Goal: Task Accomplishment & Management: Use online tool/utility

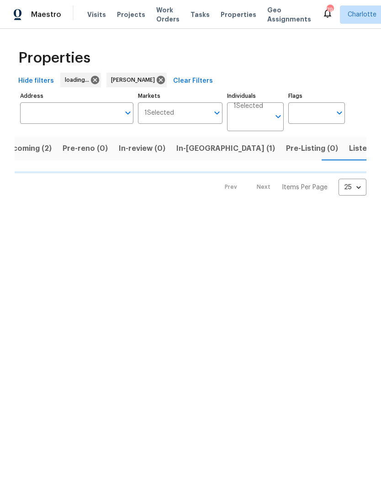
scroll to position [0, 18]
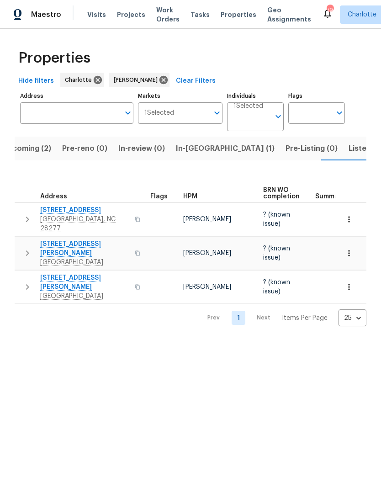
click at [193, 147] on span "In-[GEOGRAPHIC_DATA] (1)" at bounding box center [225, 148] width 99 height 13
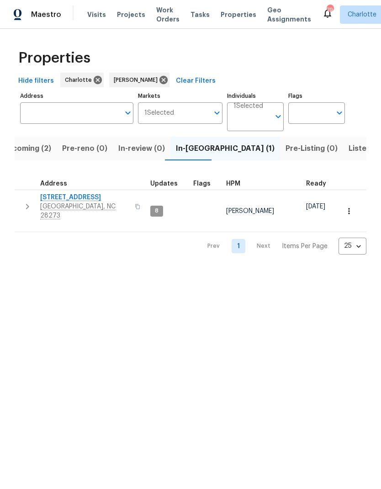
click at [29, 208] on button "button" at bounding box center [27, 206] width 18 height 27
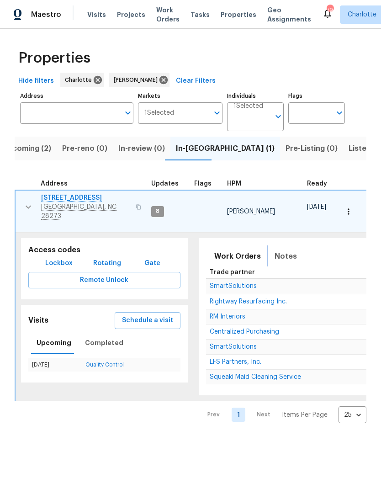
click at [283, 245] on button "Notes" at bounding box center [285, 256] width 33 height 22
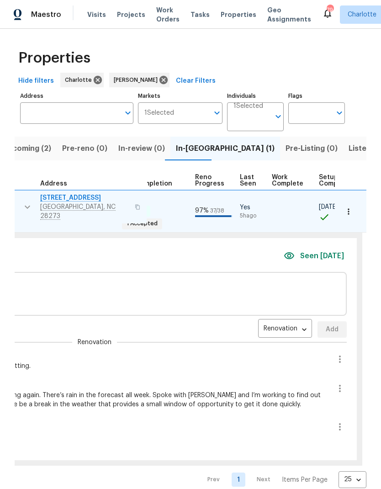
scroll to position [0, 371]
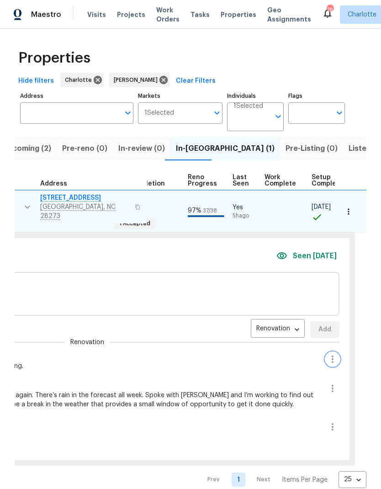
click at [327, 354] on icon "button" at bounding box center [332, 359] width 11 height 11
click at [302, 363] on li "Edit message" at bounding box center [294, 365] width 63 height 15
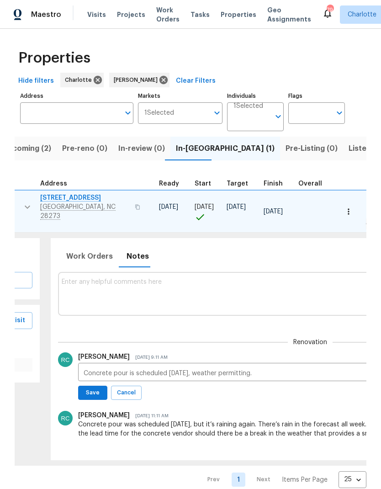
scroll to position [0, 143]
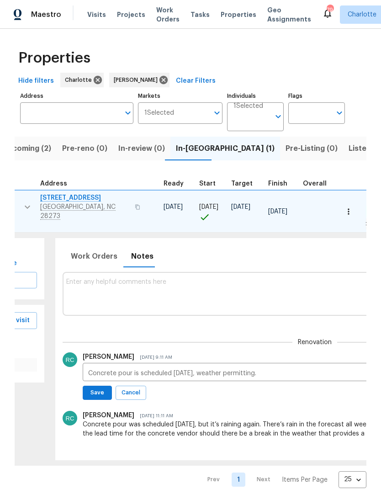
click at [270, 370] on textarea "Concrete pour is scheduled [DATE], weather permitting." at bounding box center [315, 373] width 454 height 6
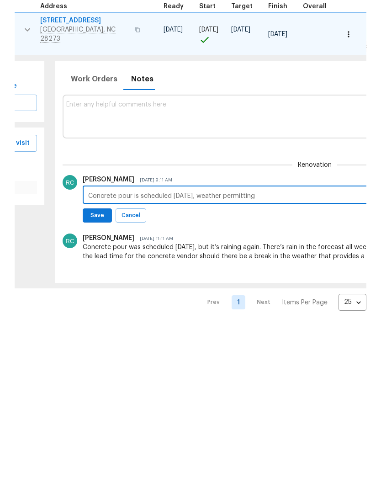
scroll to position [2, 0]
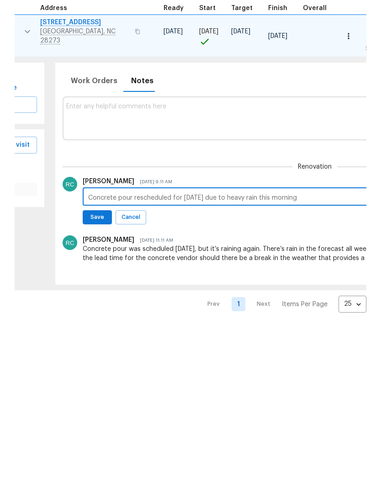
type textarea "Concrete pour rescheduled for [DATE] due to heavy rain this morning."
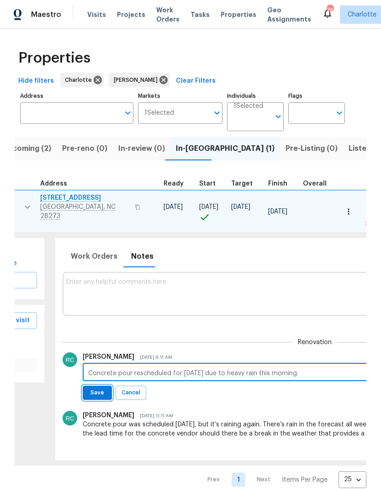
click at [90, 388] on span "Save" at bounding box center [97, 393] width 17 height 10
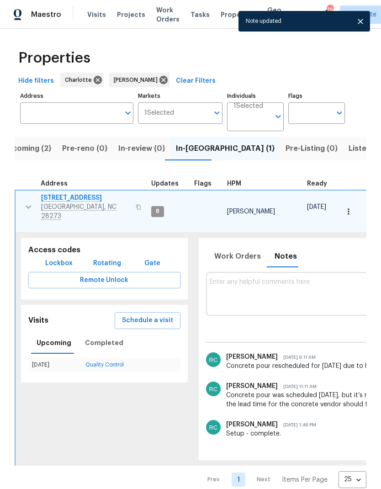
scroll to position [0, 0]
click at [26, 206] on button "button" at bounding box center [28, 206] width 18 height 27
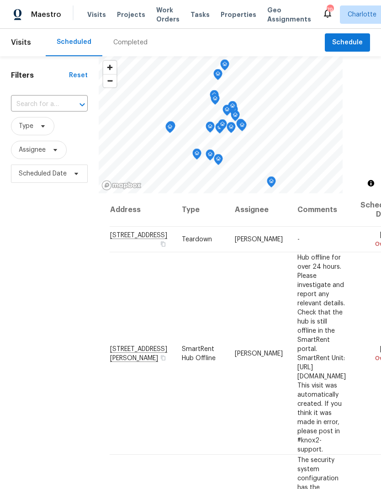
click at [159, 21] on span "Work Orders" at bounding box center [167, 14] width 23 height 18
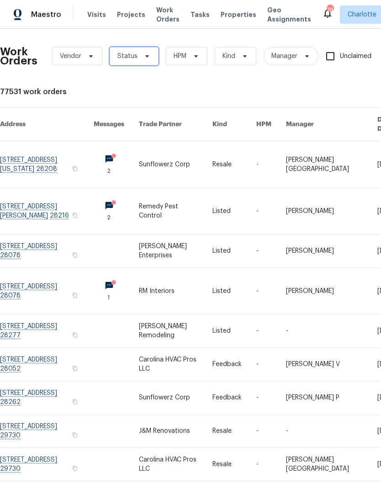
click at [138, 60] on span "Status" at bounding box center [134, 56] width 49 height 18
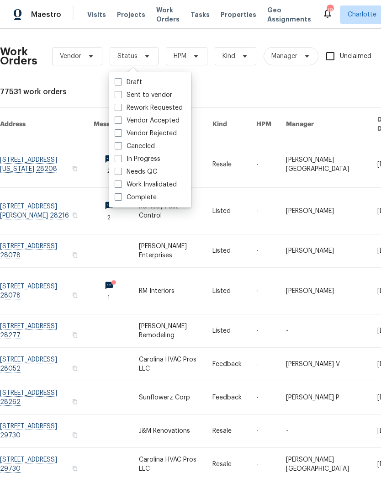
click at [156, 174] on label "Needs QC" at bounding box center [136, 171] width 42 height 9
click at [121, 173] on input "Needs QC" at bounding box center [118, 170] width 6 height 6
checkbox input "true"
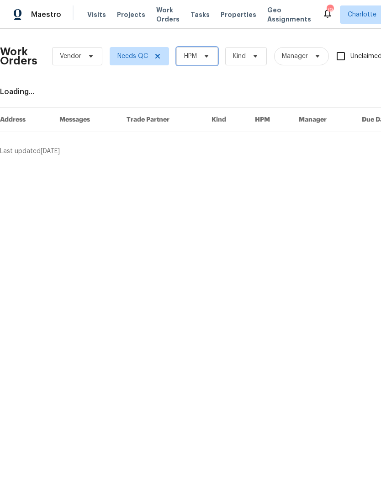
click at [207, 56] on icon at bounding box center [207, 56] width 4 height 2
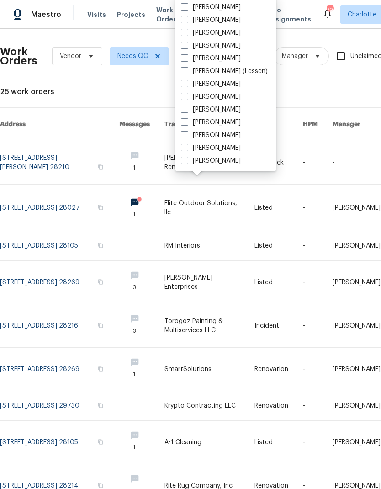
scroll to position [113, 0]
click at [222, 163] on label "[PERSON_NAME]" at bounding box center [211, 160] width 60 height 9
click at [187, 162] on input "[PERSON_NAME]" at bounding box center [184, 159] width 6 height 6
checkbox input "true"
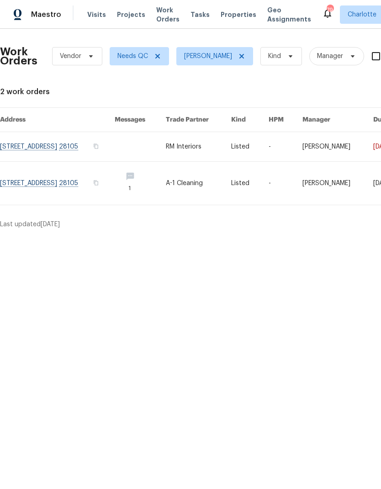
click at [110, 158] on link at bounding box center [57, 146] width 115 height 29
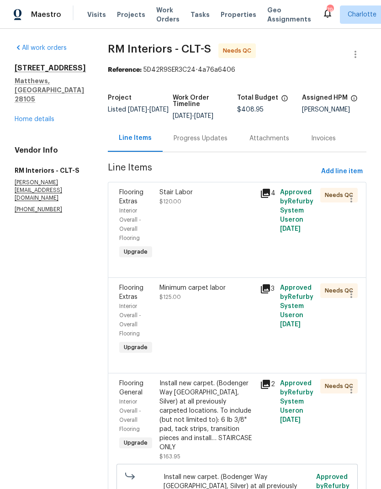
click at [234, 205] on div "Stair Labor $120.00" at bounding box center [206, 197] width 95 height 18
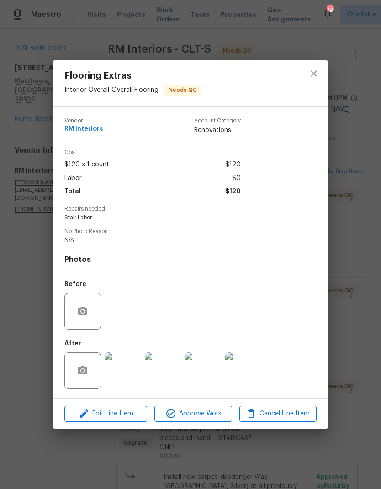
click at [137, 368] on img at bounding box center [123, 370] width 37 height 37
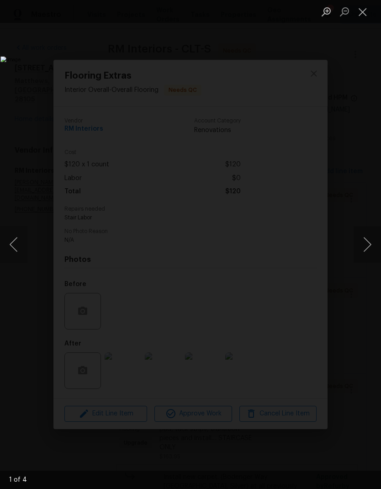
click at [361, 239] on button "Next image" at bounding box center [367, 244] width 27 height 37
click at [365, 239] on button "Next image" at bounding box center [367, 244] width 27 height 37
click at [359, 247] on button "Next image" at bounding box center [367, 244] width 27 height 37
click at [294, 225] on img "Lightbox" at bounding box center [146, 244] width 293 height 376
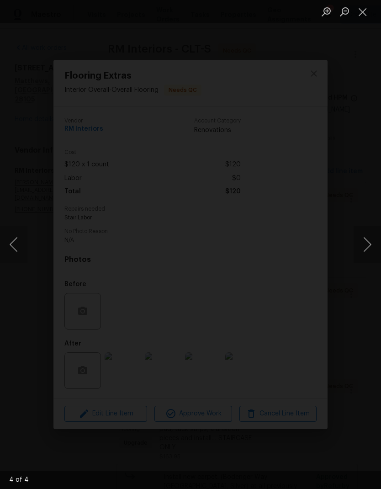
click at [363, 239] on button "Next image" at bounding box center [367, 244] width 27 height 37
click at [365, 236] on button "Next image" at bounding box center [367, 244] width 27 height 37
click at [363, 238] on button "Next image" at bounding box center [367, 244] width 27 height 37
click at [364, 238] on button "Next image" at bounding box center [367, 244] width 27 height 37
click at [365, 239] on button "Next image" at bounding box center [367, 244] width 27 height 37
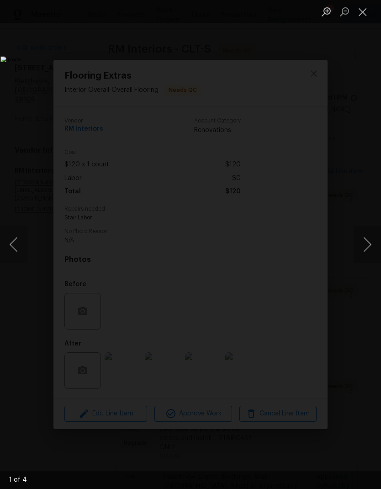
click at [366, 12] on button "Close lightbox" at bounding box center [363, 12] width 18 height 16
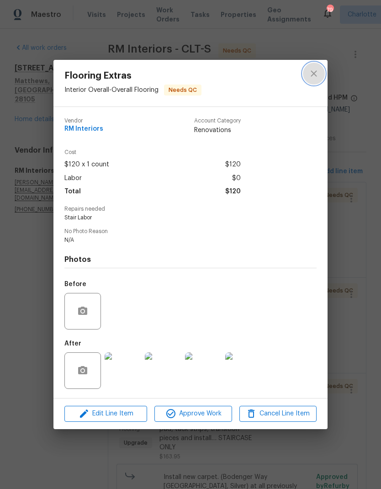
click at [312, 71] on icon "close" at bounding box center [314, 74] width 6 height 6
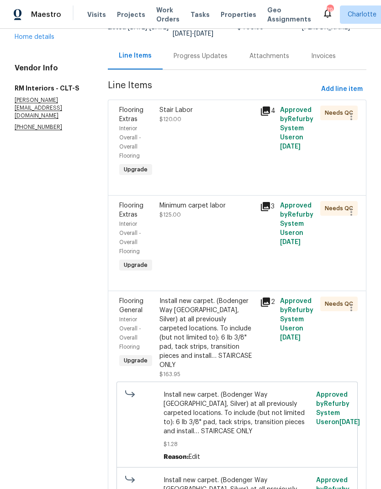
scroll to position [111, 0]
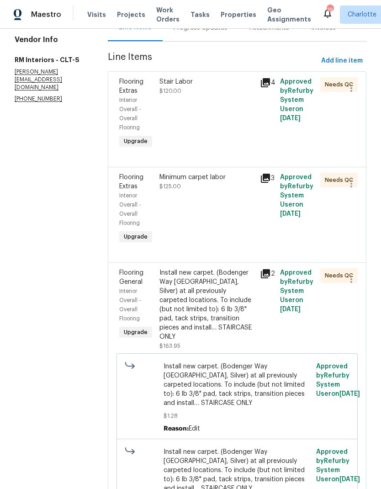
click at [159, 281] on div "Install new carpet. (Bodenger Way 945 Winter Ash, Silver) at all previously car…" at bounding box center [206, 304] width 95 height 73
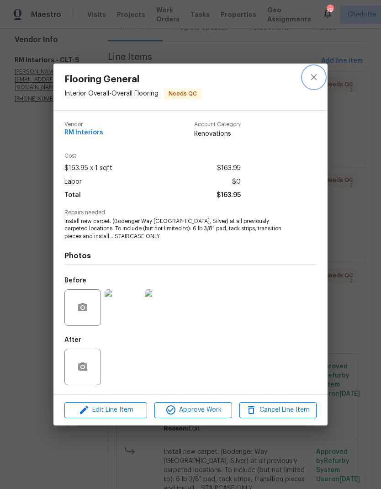
click at [321, 75] on button "close" at bounding box center [314, 77] width 22 height 22
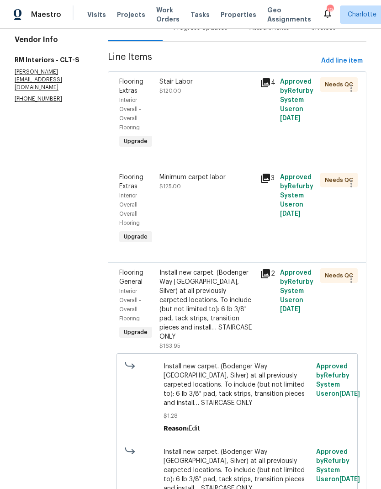
click at [167, 84] on div "Stair Labor" at bounding box center [206, 81] width 95 height 9
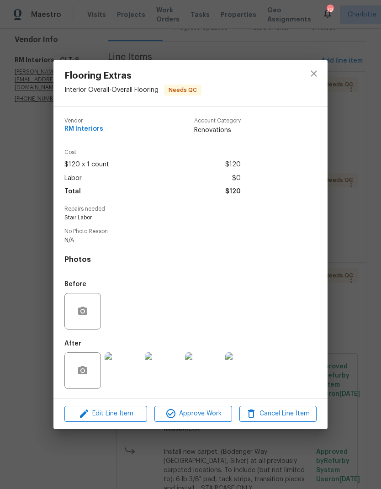
click at [119, 370] on img at bounding box center [123, 370] width 37 height 37
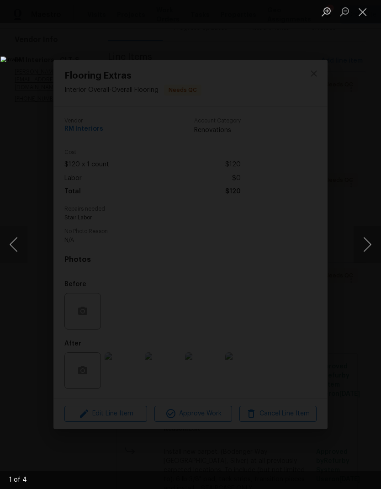
click at [360, 253] on button "Next image" at bounding box center [367, 244] width 27 height 37
click at [363, 231] on button "Next image" at bounding box center [367, 244] width 27 height 37
click at [360, 235] on button "Next image" at bounding box center [367, 244] width 27 height 37
click at [365, 233] on button "Next image" at bounding box center [367, 244] width 27 height 37
click at [364, 242] on button "Next image" at bounding box center [367, 244] width 27 height 37
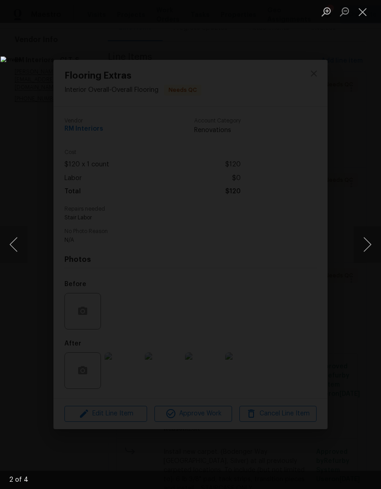
click at [362, 241] on button "Next image" at bounding box center [367, 244] width 27 height 37
click at [364, 240] on button "Next image" at bounding box center [367, 244] width 27 height 37
click at [361, 242] on button "Next image" at bounding box center [367, 244] width 27 height 37
click at [294, 56] on img "Lightbox" at bounding box center [146, 244] width 293 height 376
click at [362, 19] on button "Close lightbox" at bounding box center [363, 12] width 18 height 16
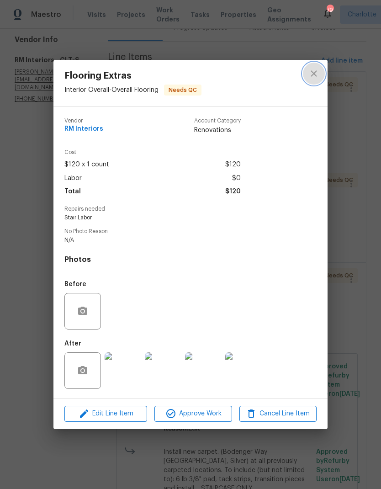
click at [317, 70] on icon "close" at bounding box center [313, 73] width 11 height 11
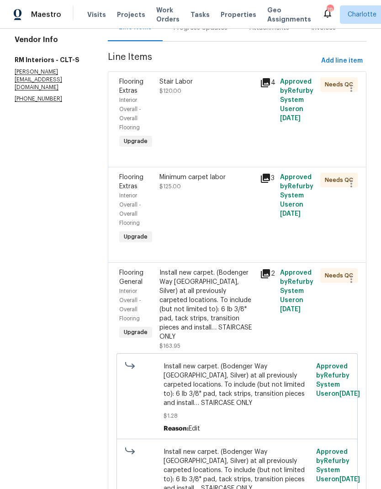
click at [217, 102] on div "Stair Labor $120.00" at bounding box center [207, 113] width 100 height 79
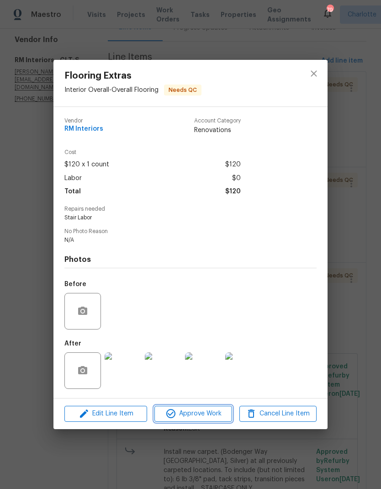
click at [218, 414] on span "Approve Work" at bounding box center [193, 413] width 72 height 11
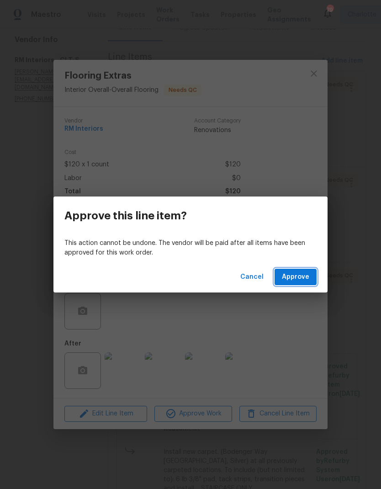
click at [297, 280] on span "Approve" at bounding box center [295, 276] width 27 height 11
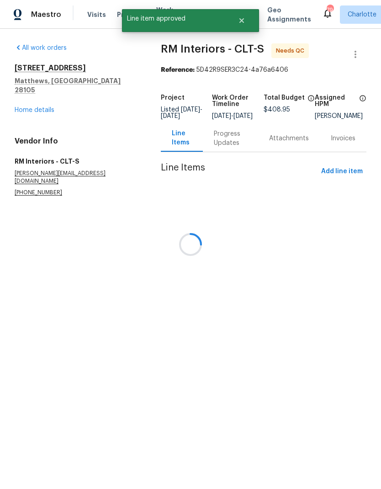
scroll to position [0, 0]
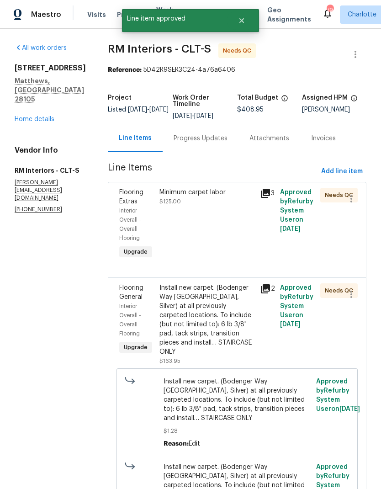
click at [217, 193] on div "Minimum carpet labor" at bounding box center [206, 192] width 95 height 9
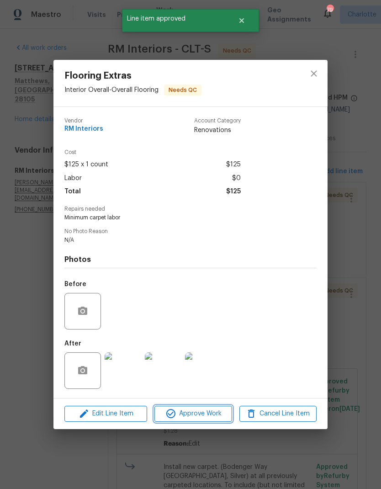
click at [219, 419] on span "Approve Work" at bounding box center [193, 413] width 72 height 11
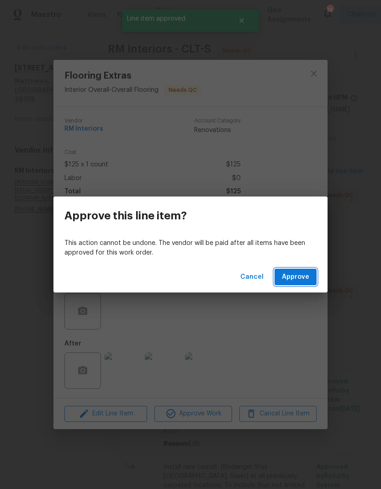
click at [295, 281] on span "Approve" at bounding box center [295, 276] width 27 height 11
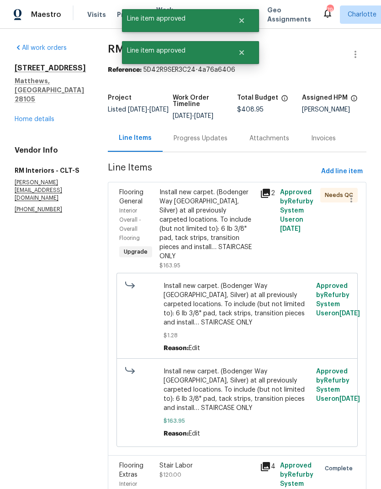
click at [194, 210] on div "Install new carpet. (Bodenger Way 945 Winter Ash, Silver) at all previously car…" at bounding box center [206, 224] width 95 height 73
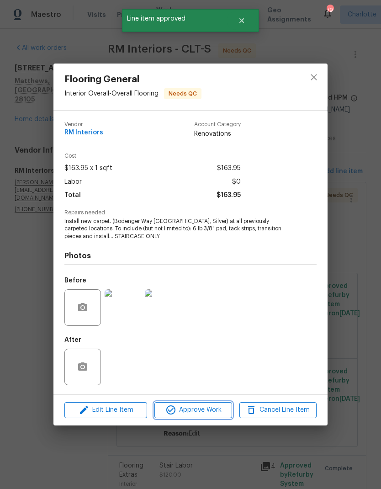
click at [211, 410] on span "Approve Work" at bounding box center [193, 409] width 72 height 11
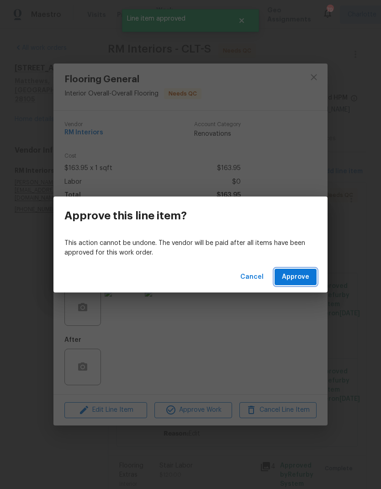
click at [299, 277] on span "Approve" at bounding box center [295, 276] width 27 height 11
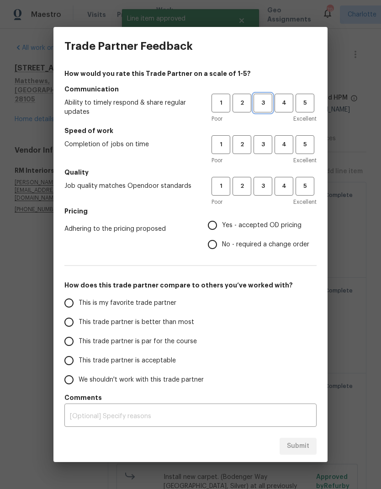
click at [265, 106] on span "3" at bounding box center [262, 103] width 17 height 11
click at [264, 148] on span "3" at bounding box center [262, 144] width 17 height 11
click at [264, 191] on button "3" at bounding box center [263, 186] width 19 height 19
click at [215, 225] on input "Yes - accepted OD pricing" at bounding box center [212, 225] width 19 height 19
radio input "true"
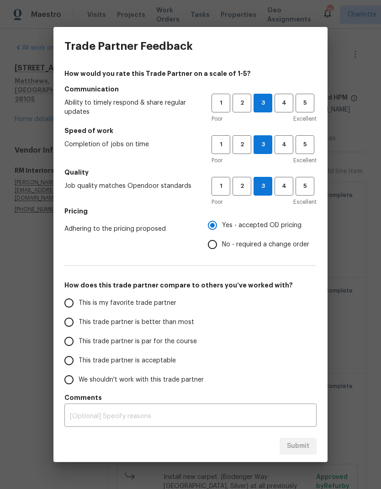
click at [70, 328] on input "This trade partner is better than most" at bounding box center [68, 321] width 19 height 19
click at [312, 439] on button "Submit" at bounding box center [298, 446] width 37 height 17
radio input "true"
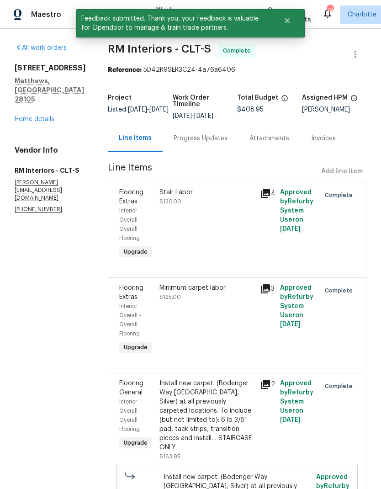
click at [48, 19] on div "Maestro" at bounding box center [30, 14] width 61 height 18
